Goal: Navigation & Orientation: Find specific page/section

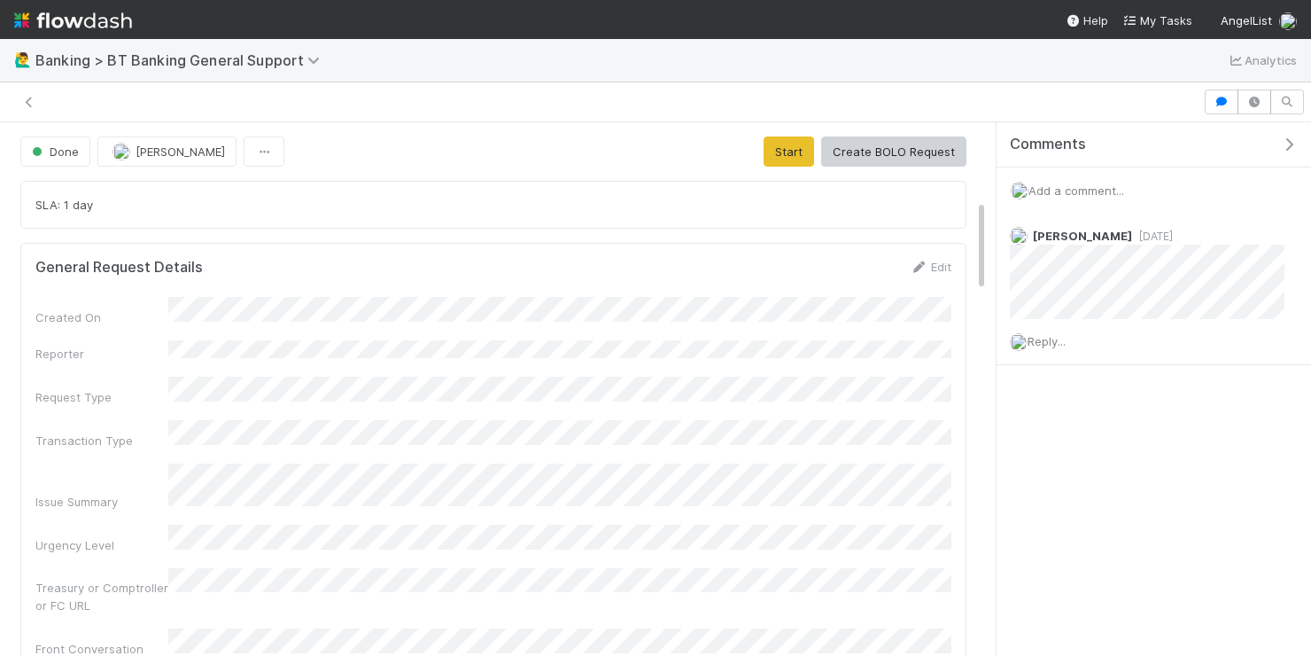
scroll to position [440, 0]
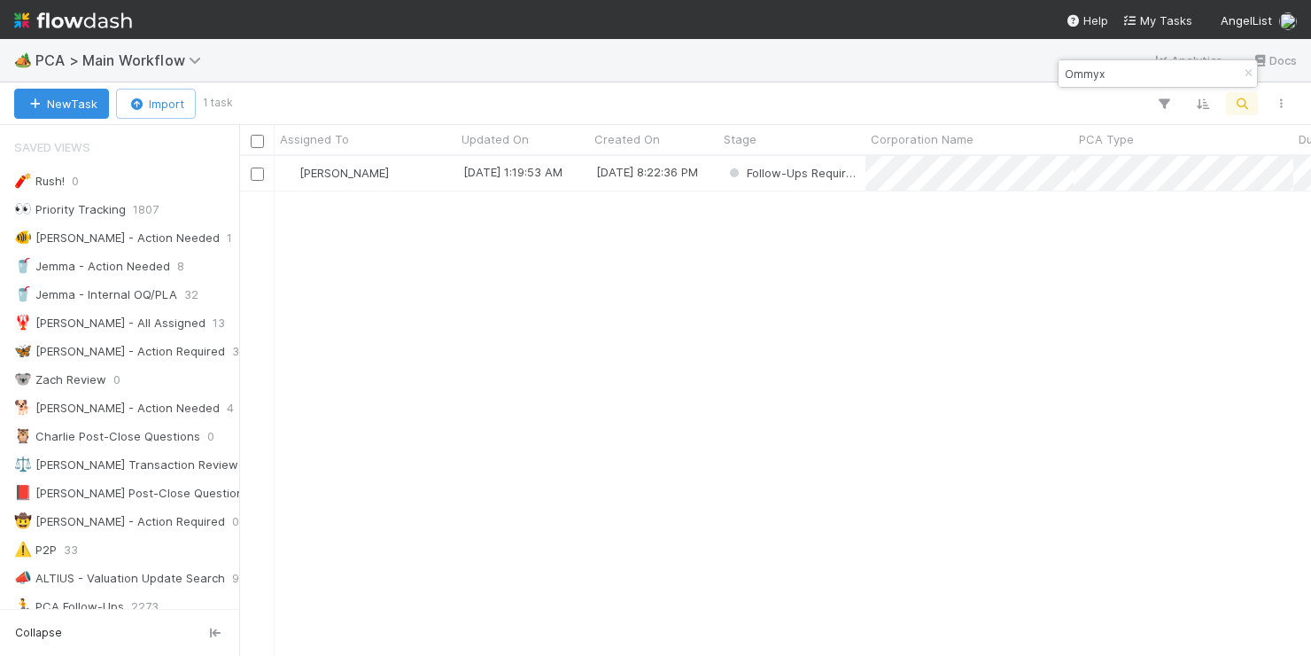
scroll to position [499, 1072]
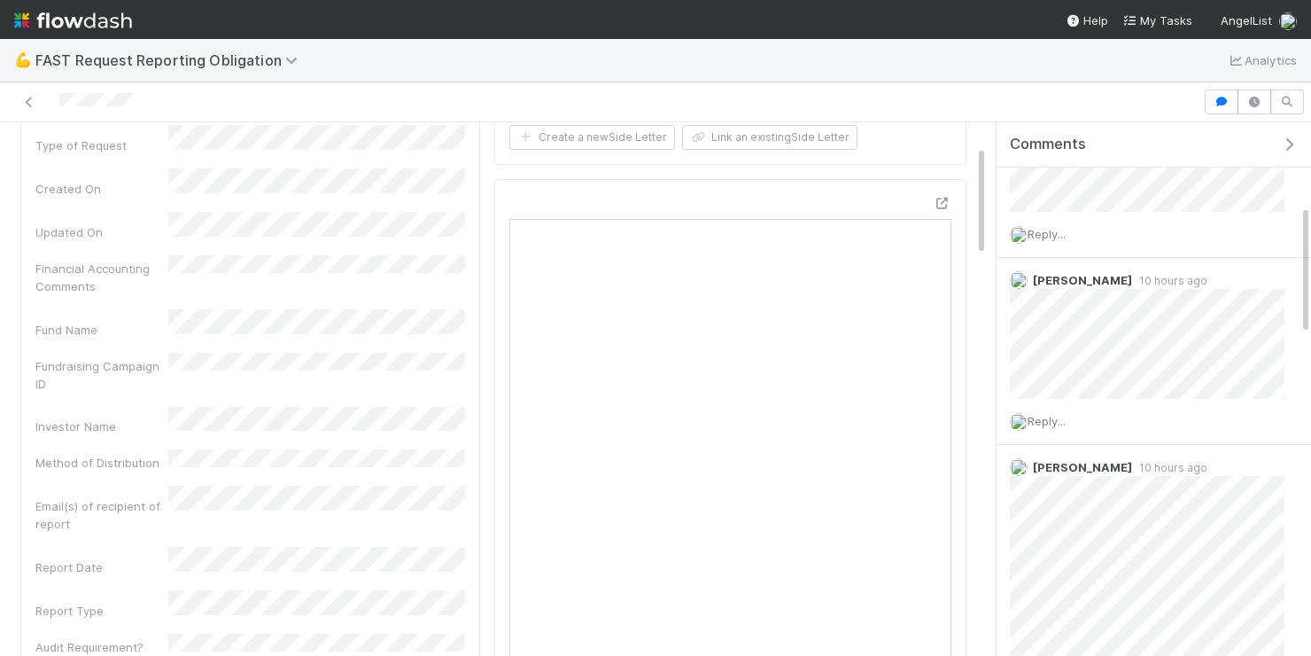
scroll to position [338, 0]
